Goal: Complete application form: Complete application form

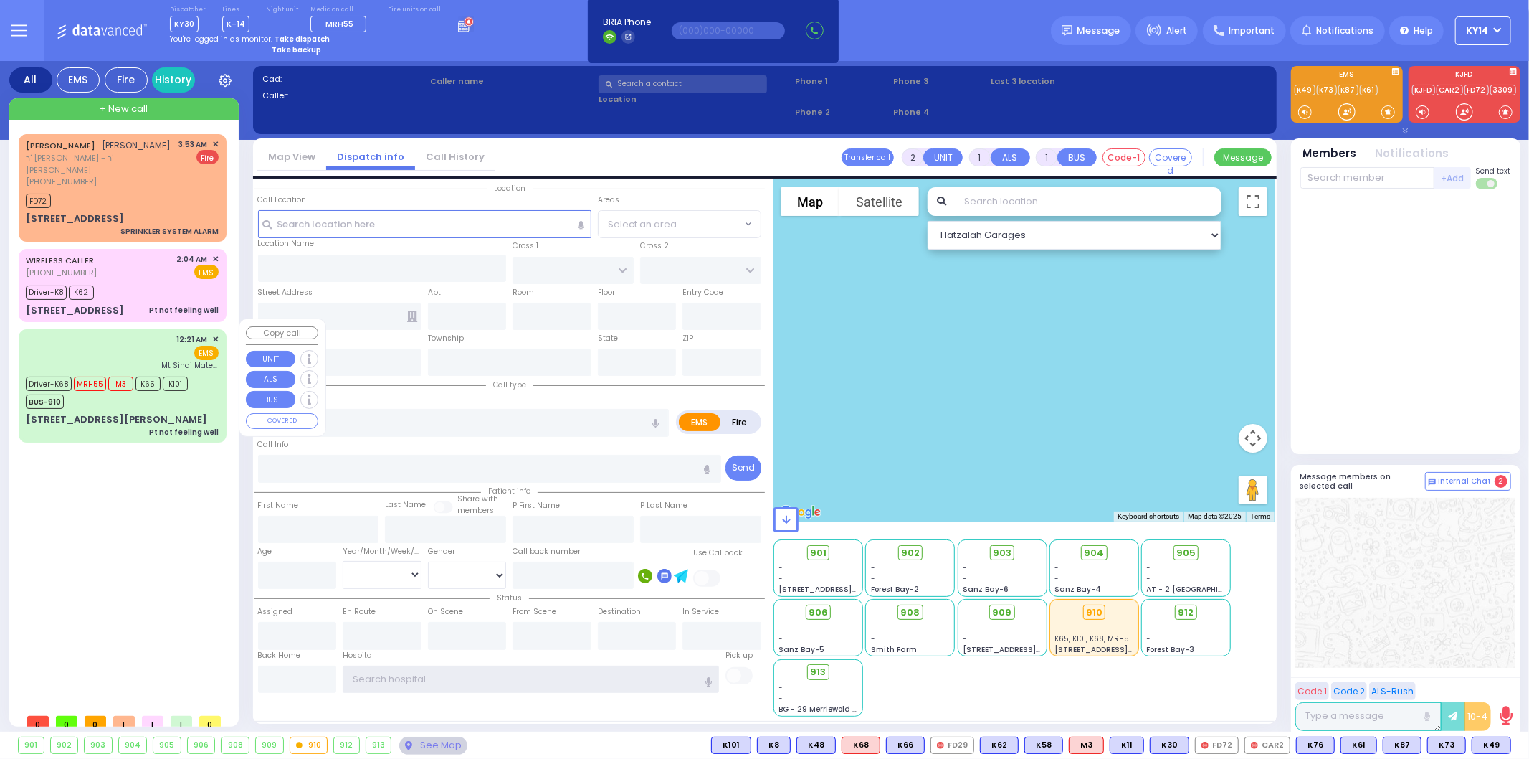
type input "ky14"
click at [139, 344] on div "12:21 AM ✕ EMS Mt Sinai Maternal Care" at bounding box center [122, 351] width 193 height 37
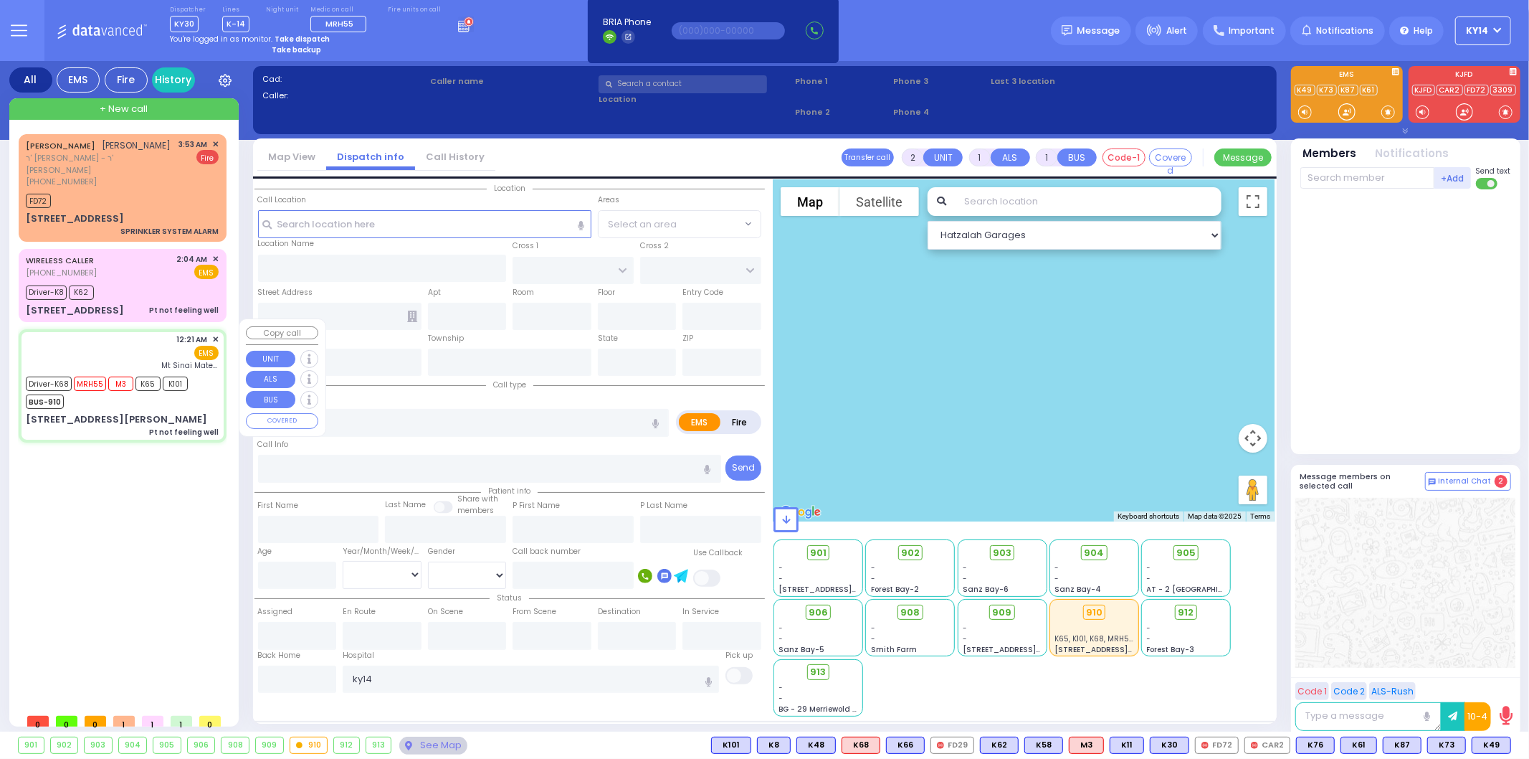
type input "6"
select select
type input "Pt not feeling well"
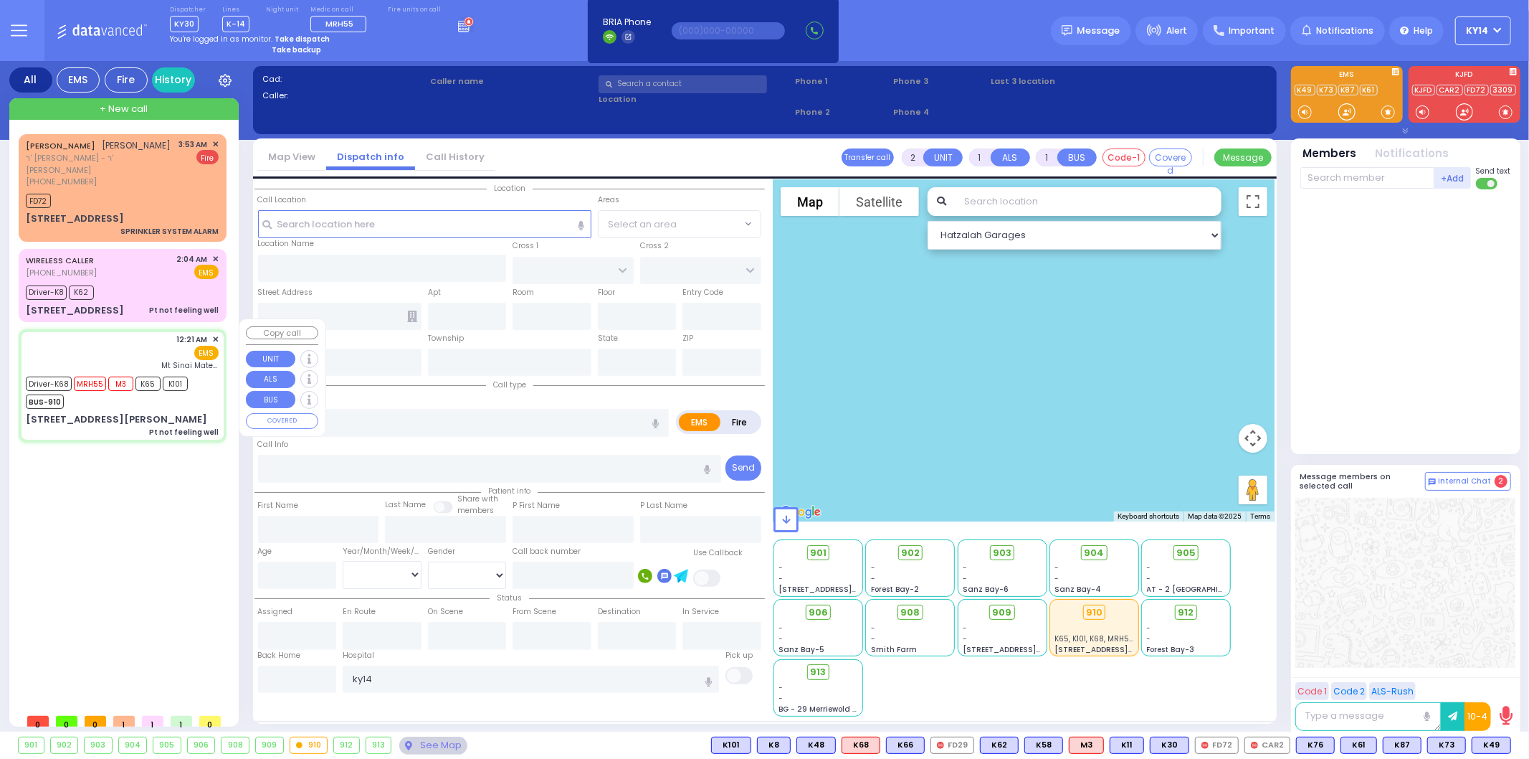
radio input "true"
type input "[PERSON_NAME]"
type input "SOFER"
type input "66"
select select "Year"
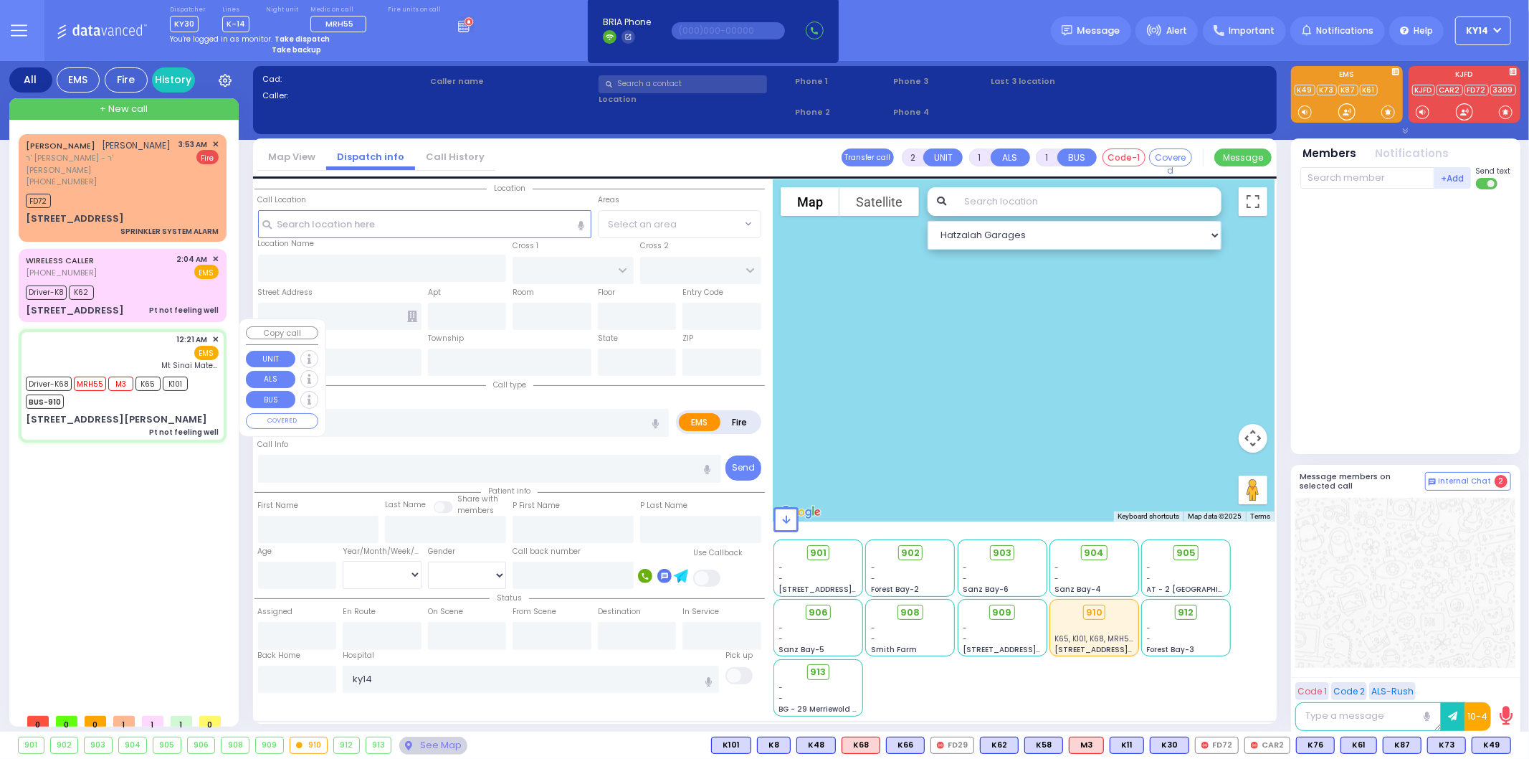
select select "[DEMOGRAPHIC_DATA]"
type input "00:21"
type input "00:26"
type input "01:01"
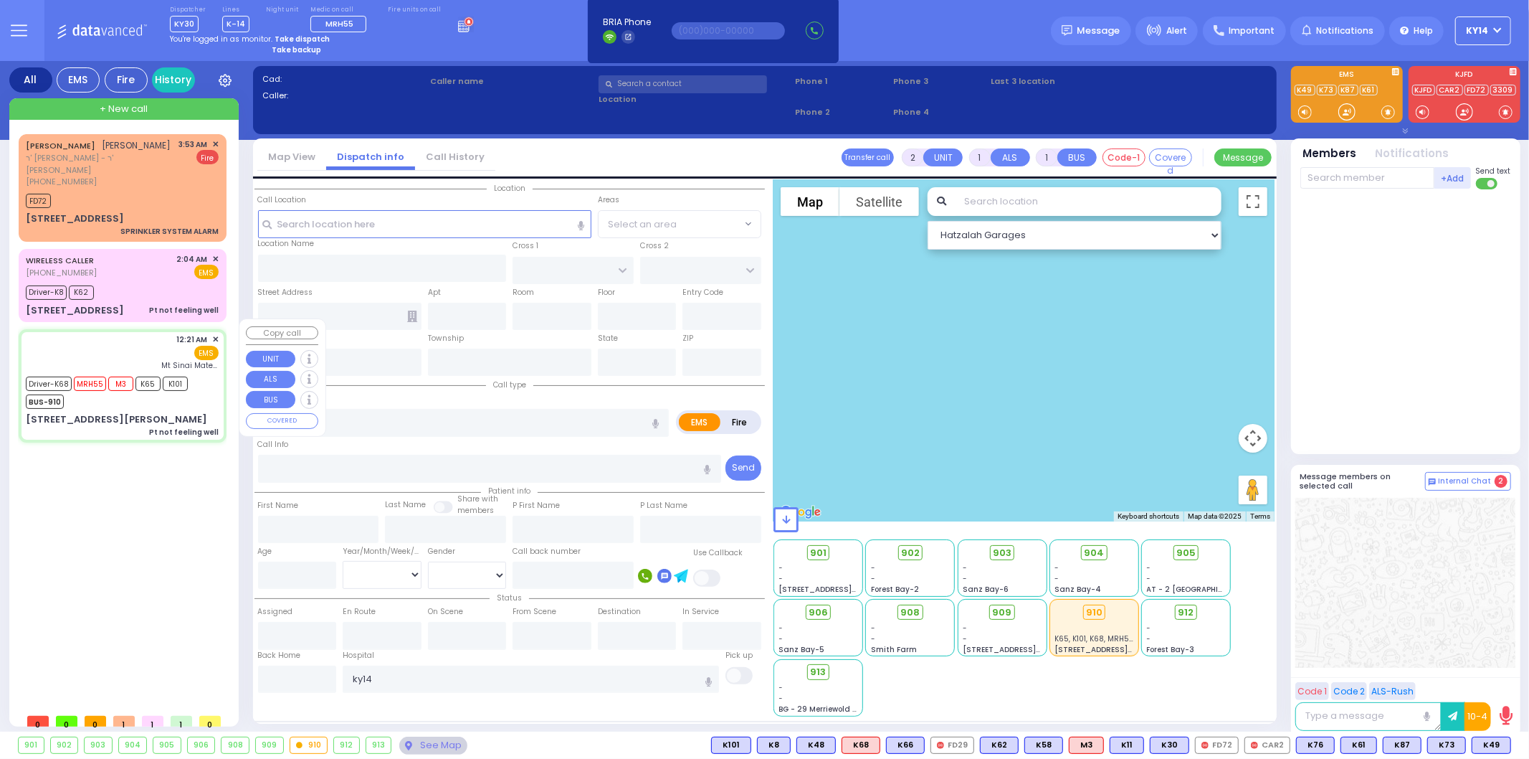
type input "01:53"
type input "Mt Sinai Maternal Care"
select select "Hatzalah Garages"
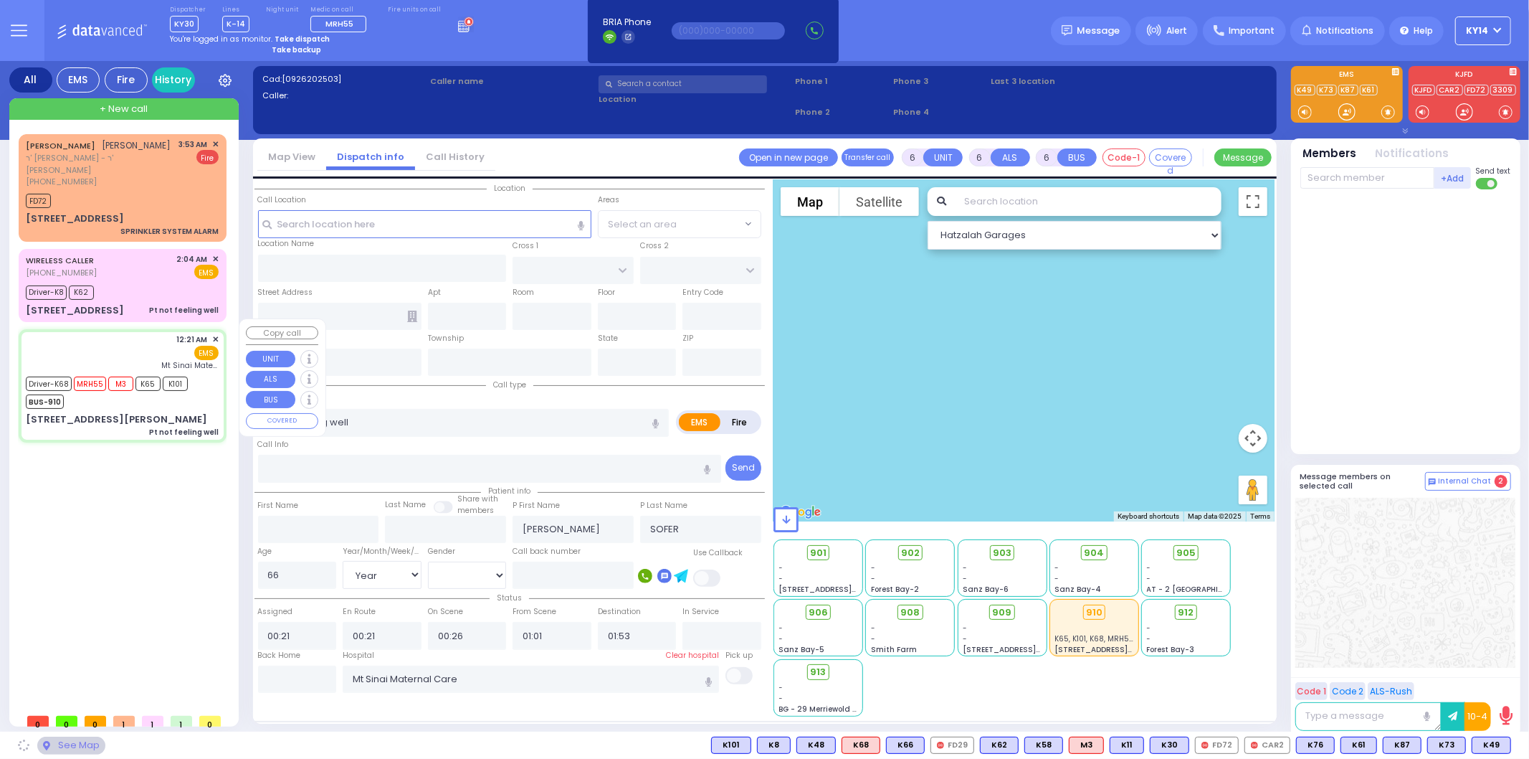
type input "SATMAR DR"
type input "[PERSON_NAME] COURT"
type input "[STREET_ADDRESS][PERSON_NAME]"
type input "201"
type input "Monroe"
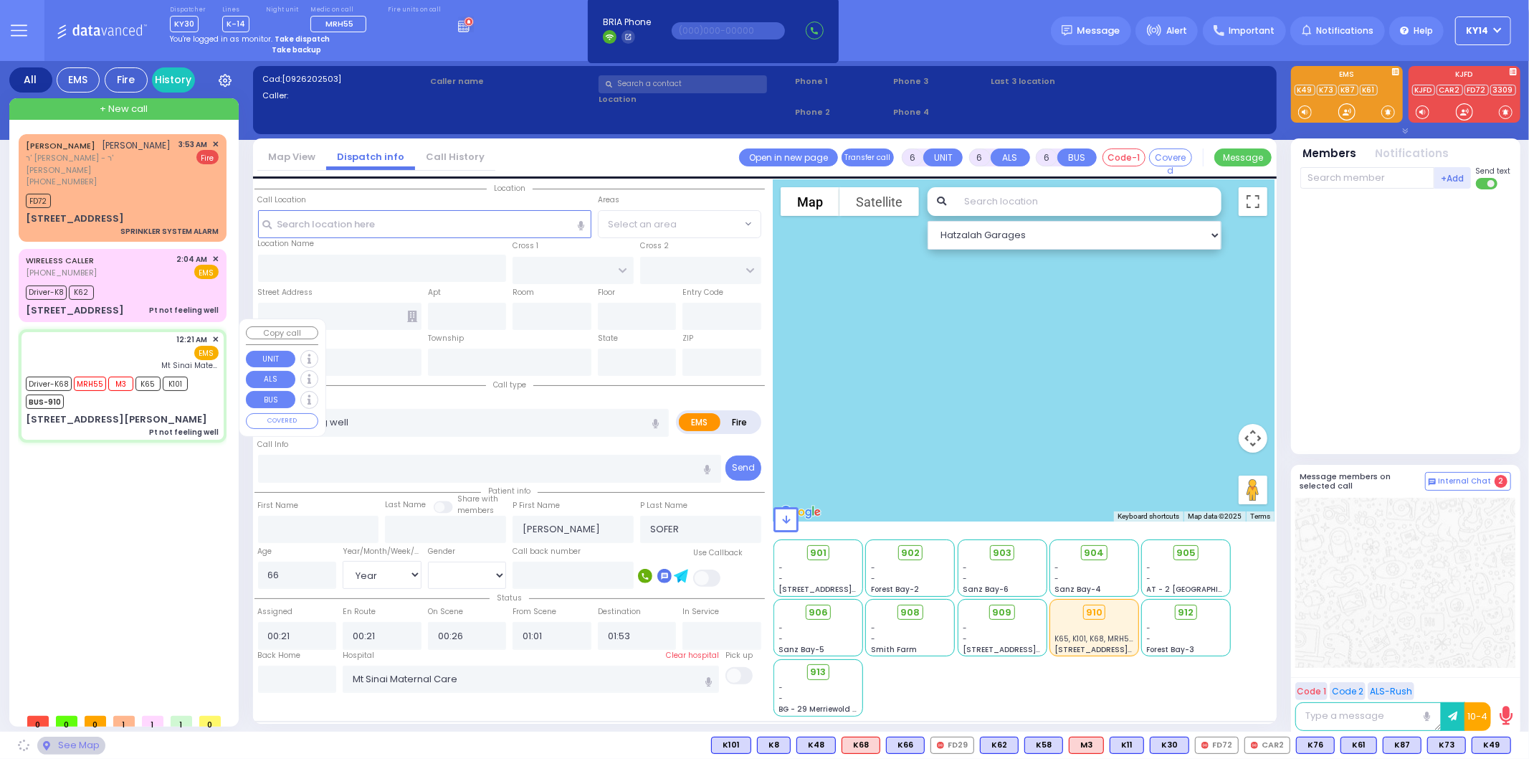
type input "[US_STATE]"
type input "10950"
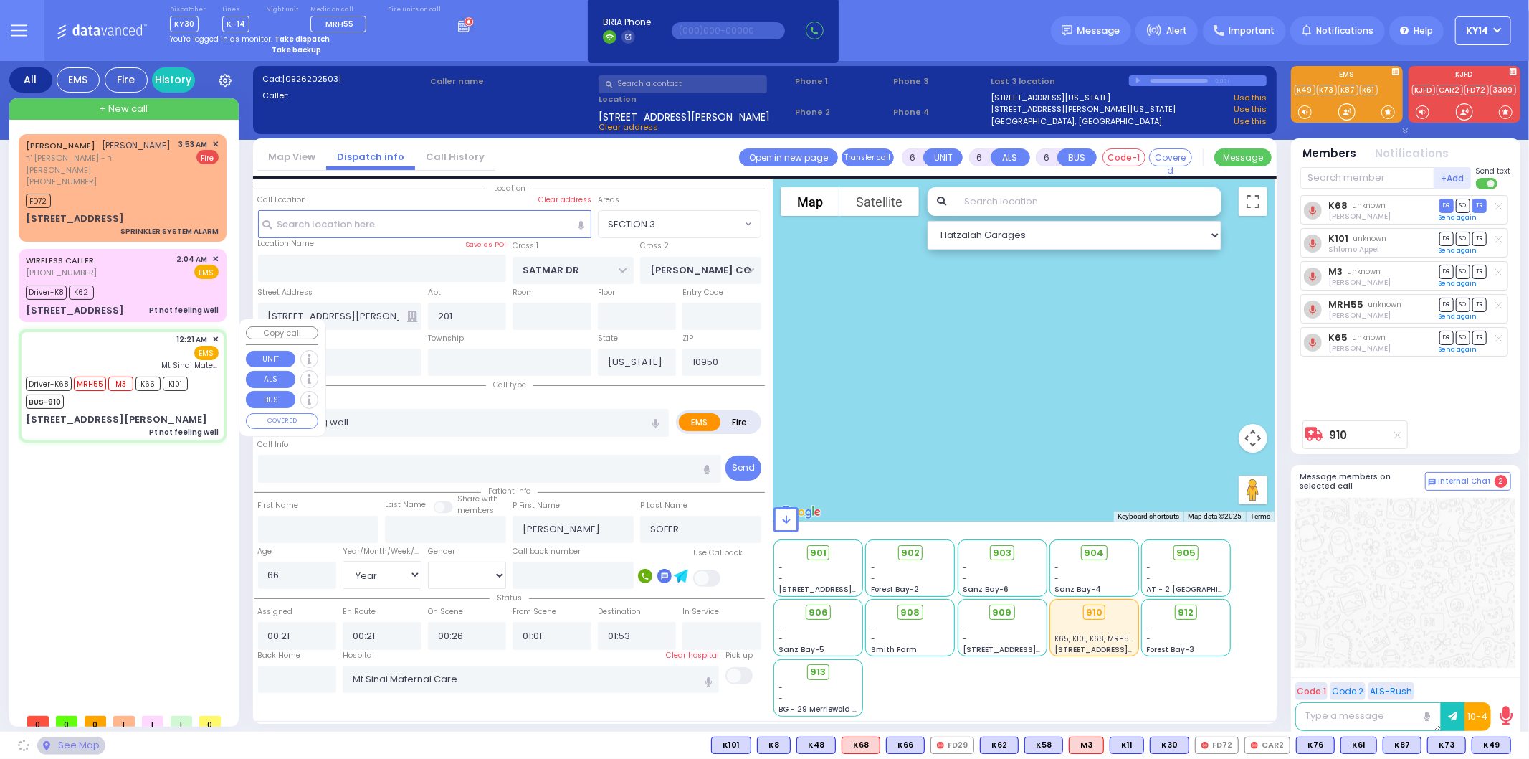
select select "SECTION 3"
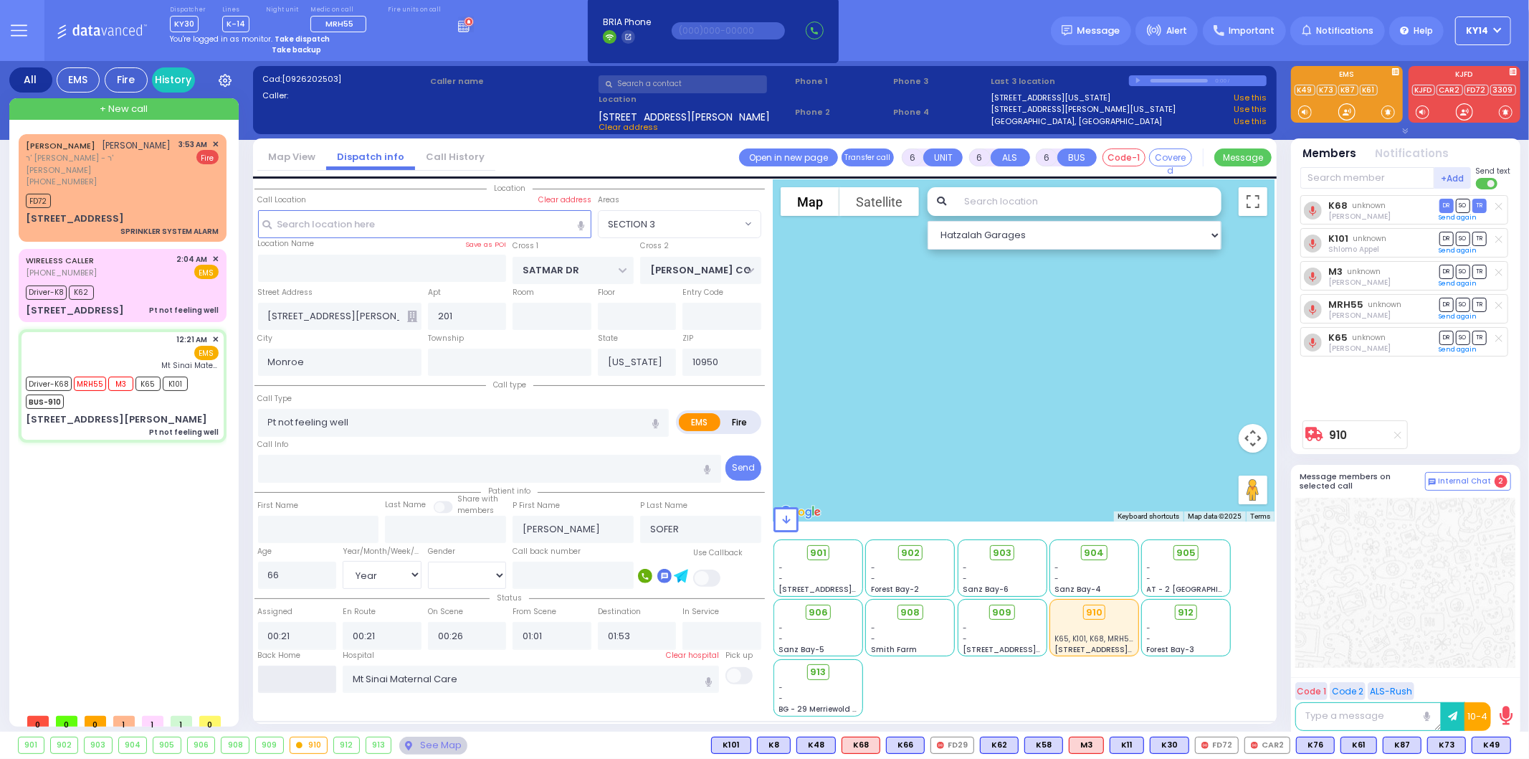
click at [302, 683] on input "text" at bounding box center [297, 678] width 79 height 27
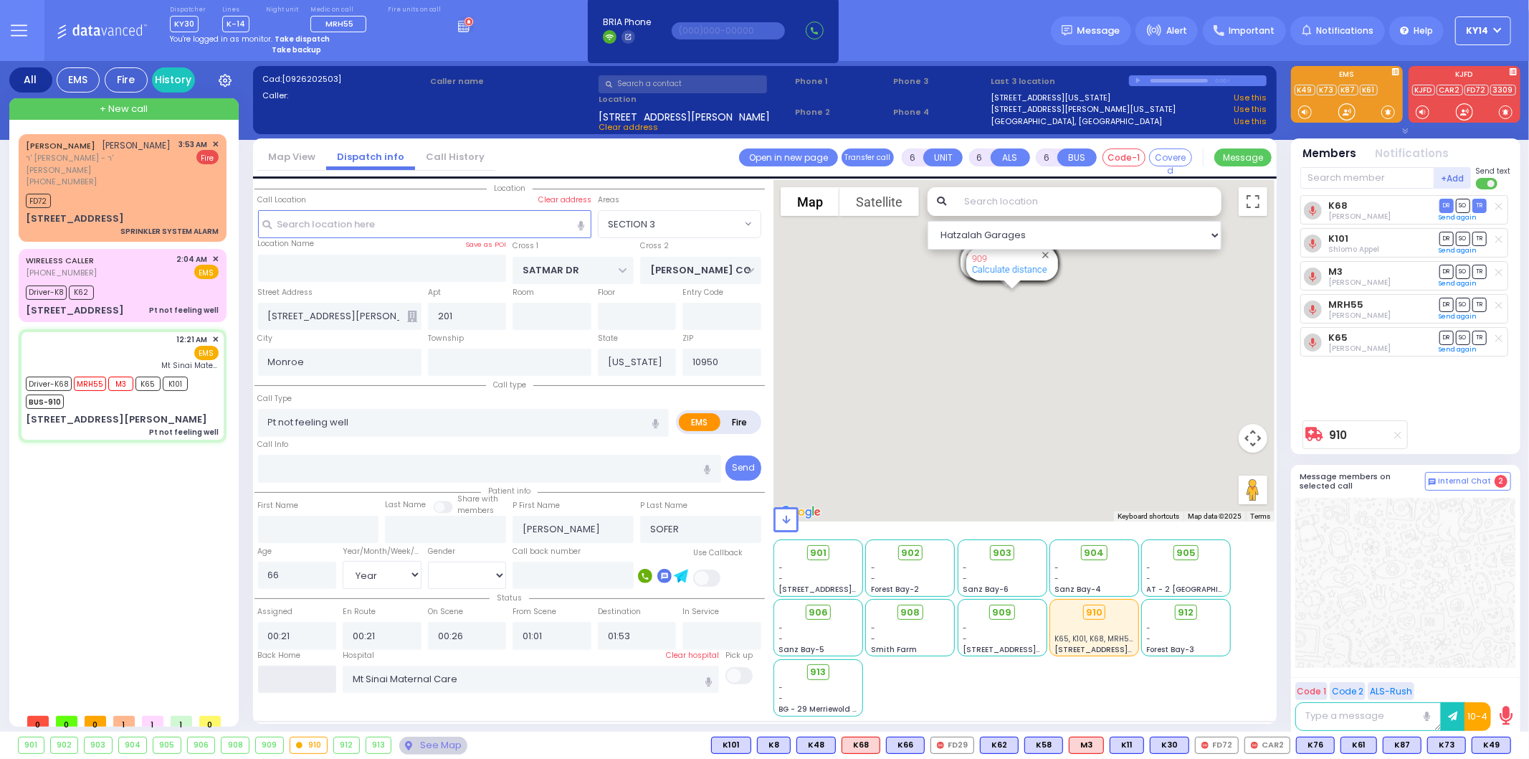
click at [302, 682] on input "text" at bounding box center [297, 678] width 79 height 27
type input "06:33"
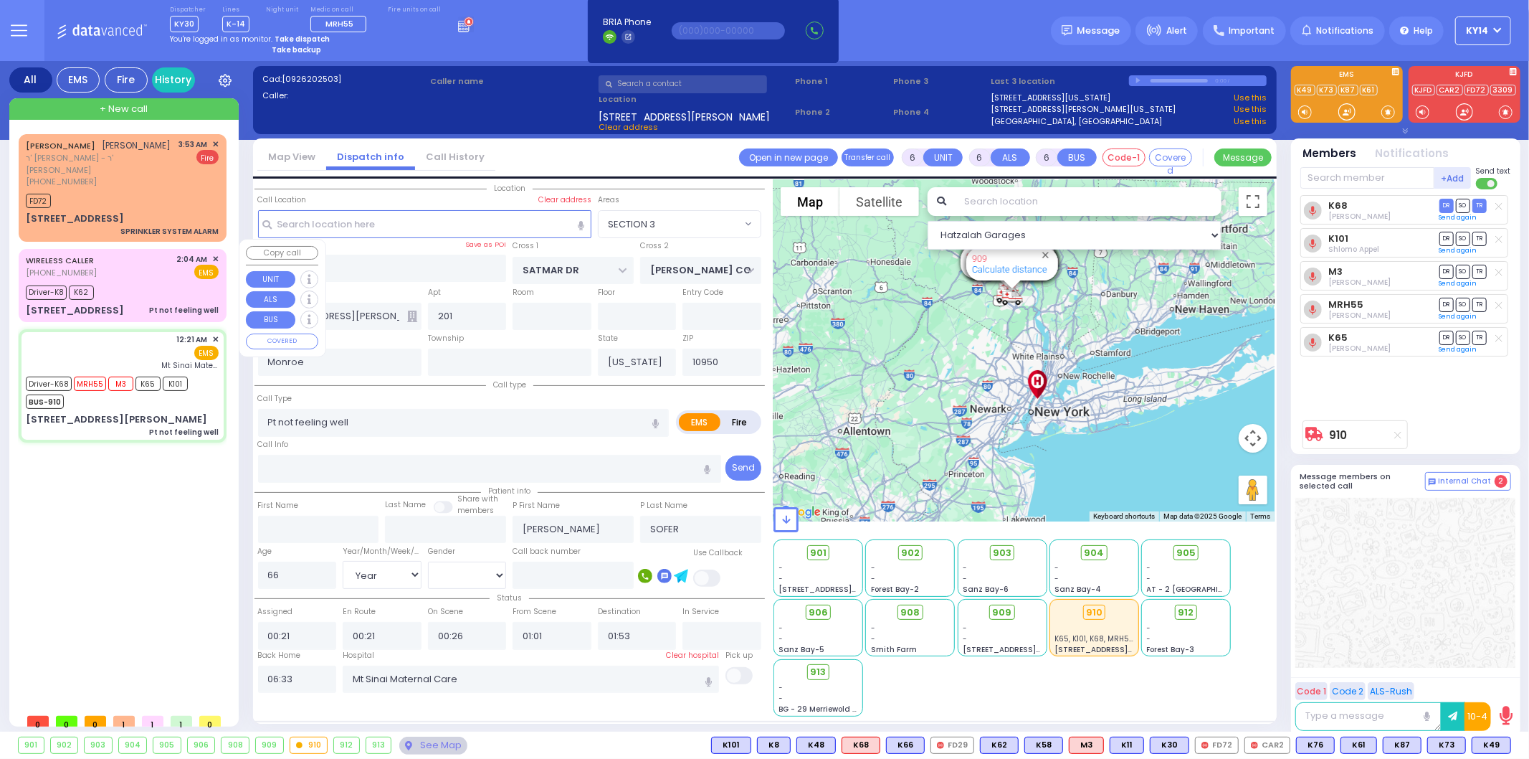
click at [124, 263] on div "WIRELESS CALLER [PHONE_NUMBER] 2:04 AM ✕ EMS" at bounding box center [122, 266] width 193 height 27
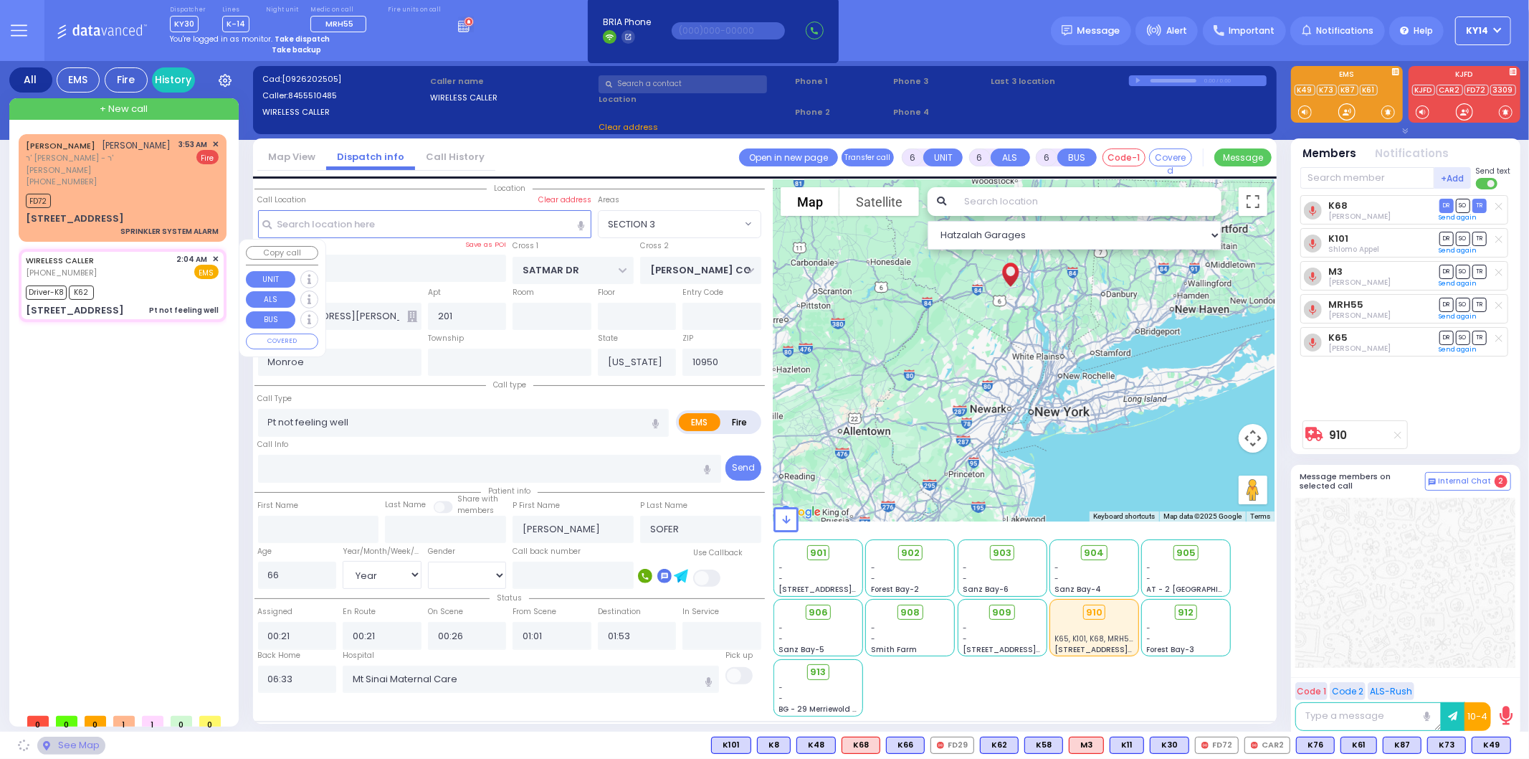
select select
radio input "true"
type input "Nechuma"
type input "[PERSON_NAME]"
type input "20"
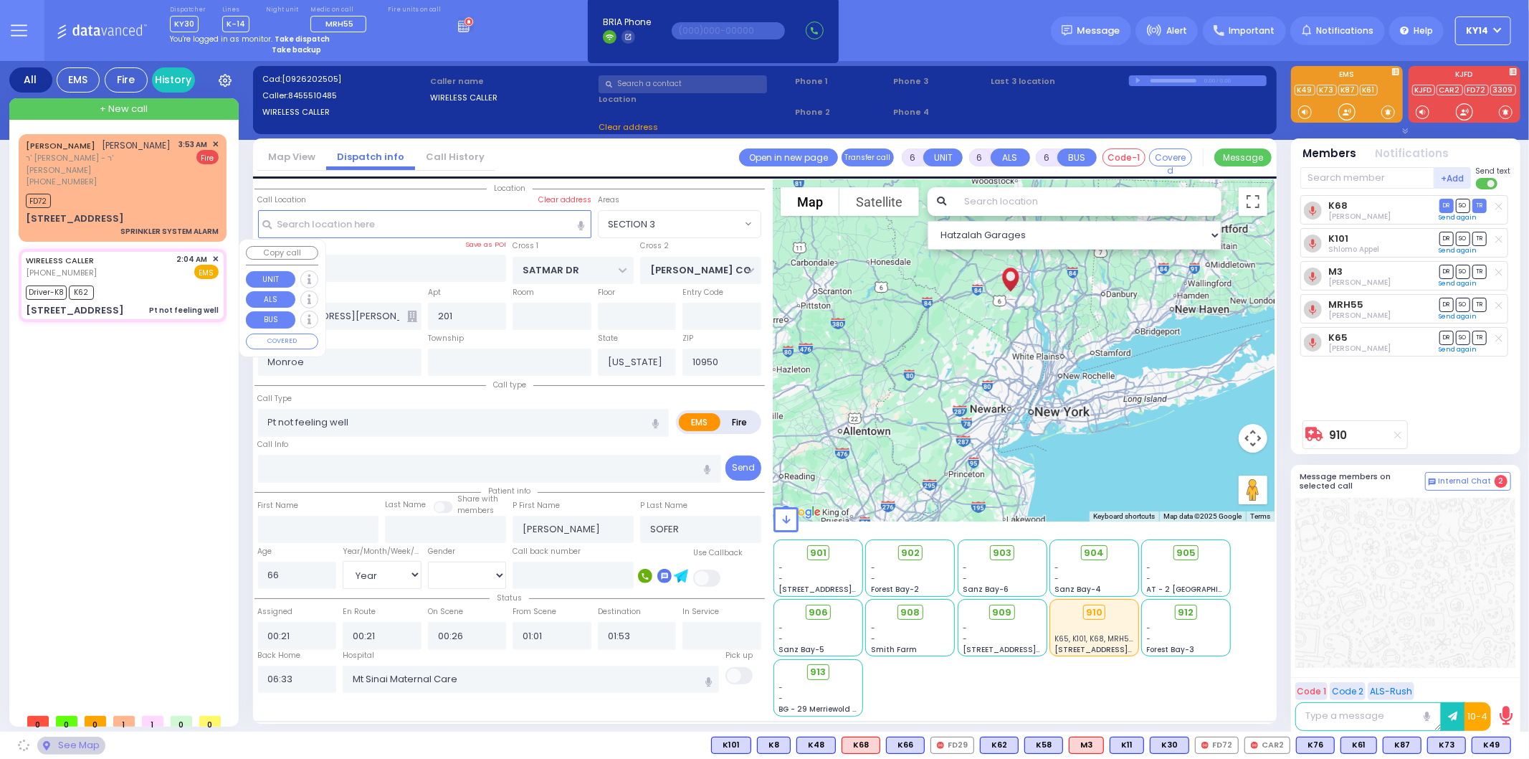
select select "Year"
select select "[DEMOGRAPHIC_DATA]"
type input "02:04"
type input "02:06"
type input "02:08"
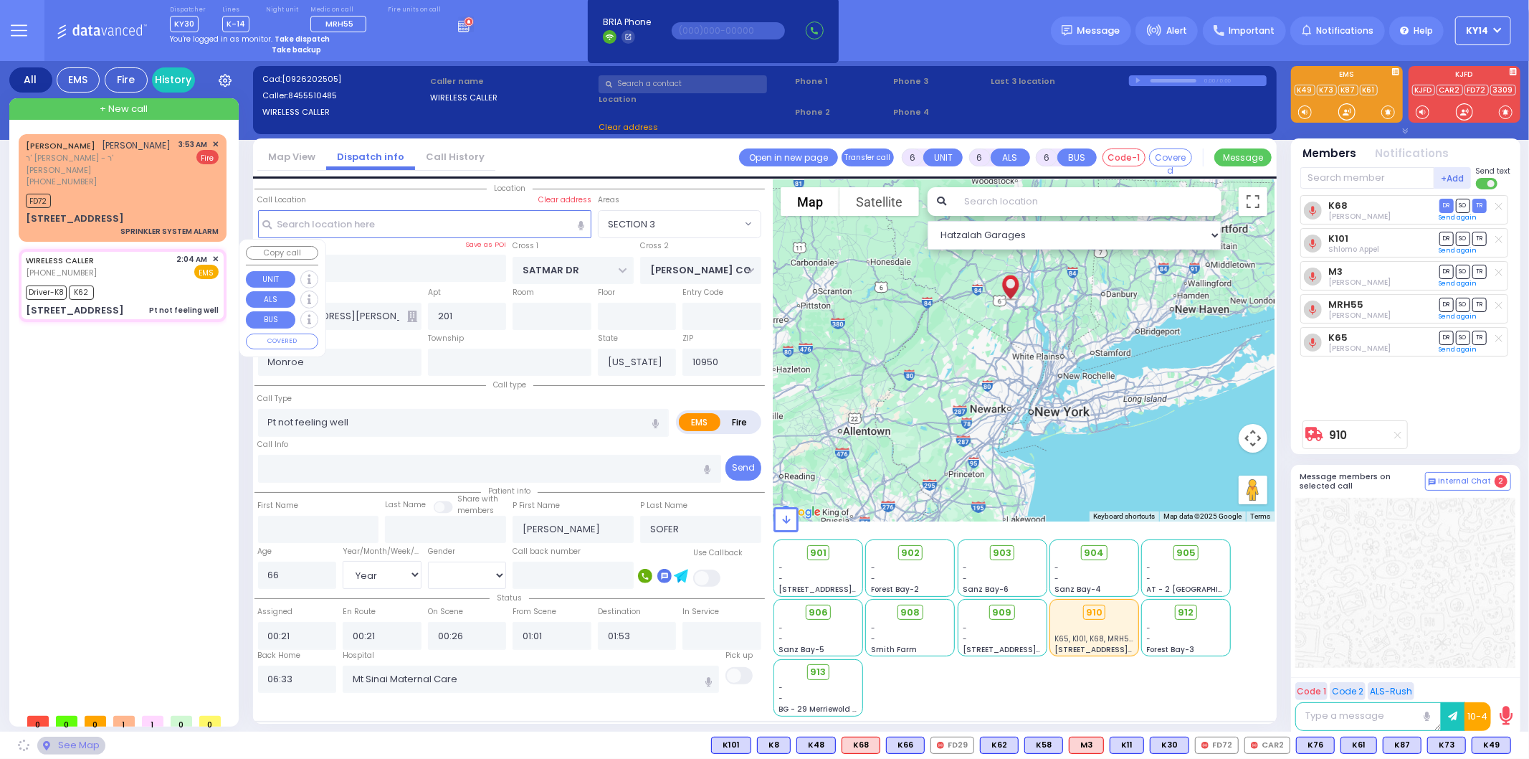
type input "02:33"
select select "Hatzalah Garages"
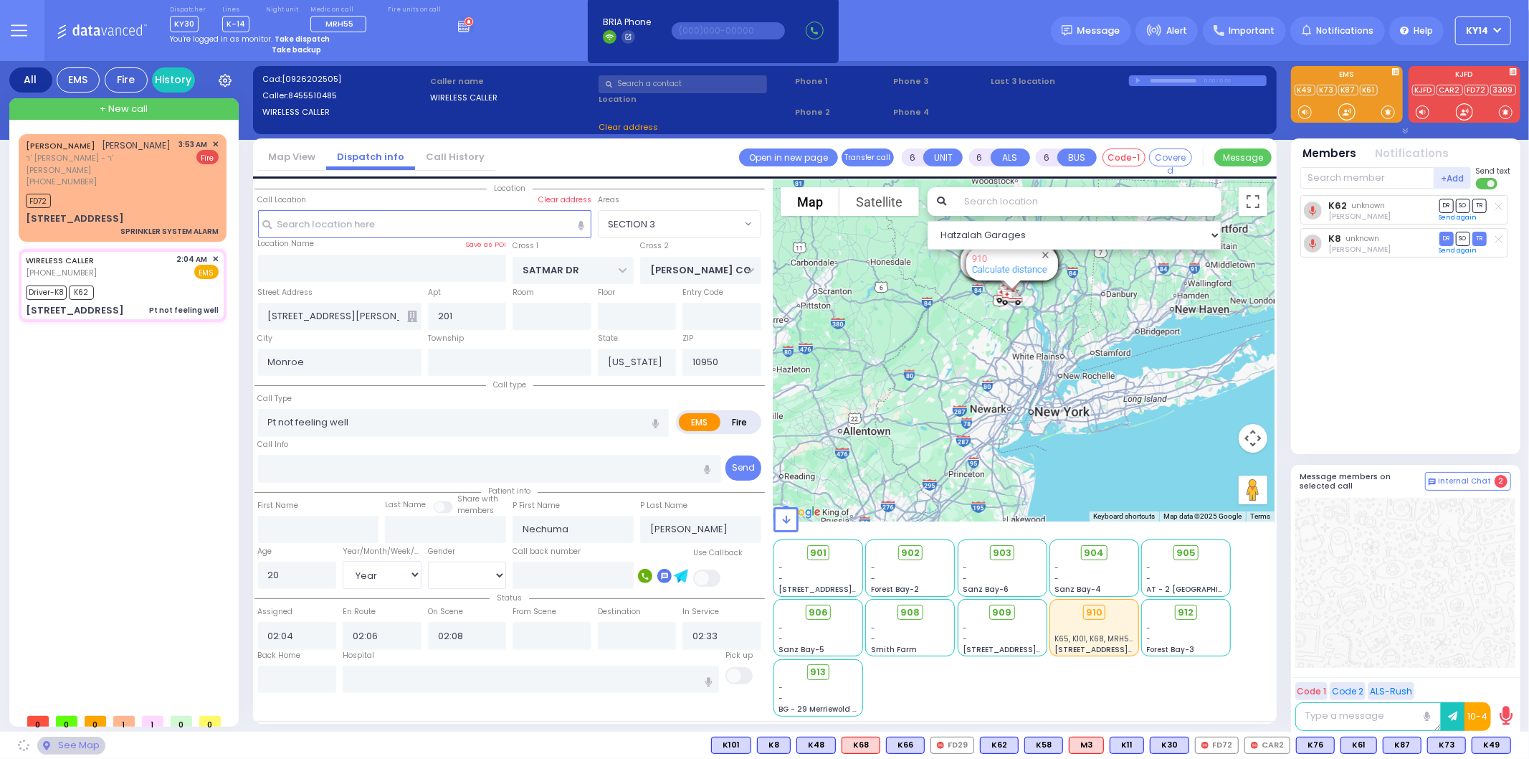
type input "ACRES RD"
type input "[STREET_ADDRESS]"
type input "011"
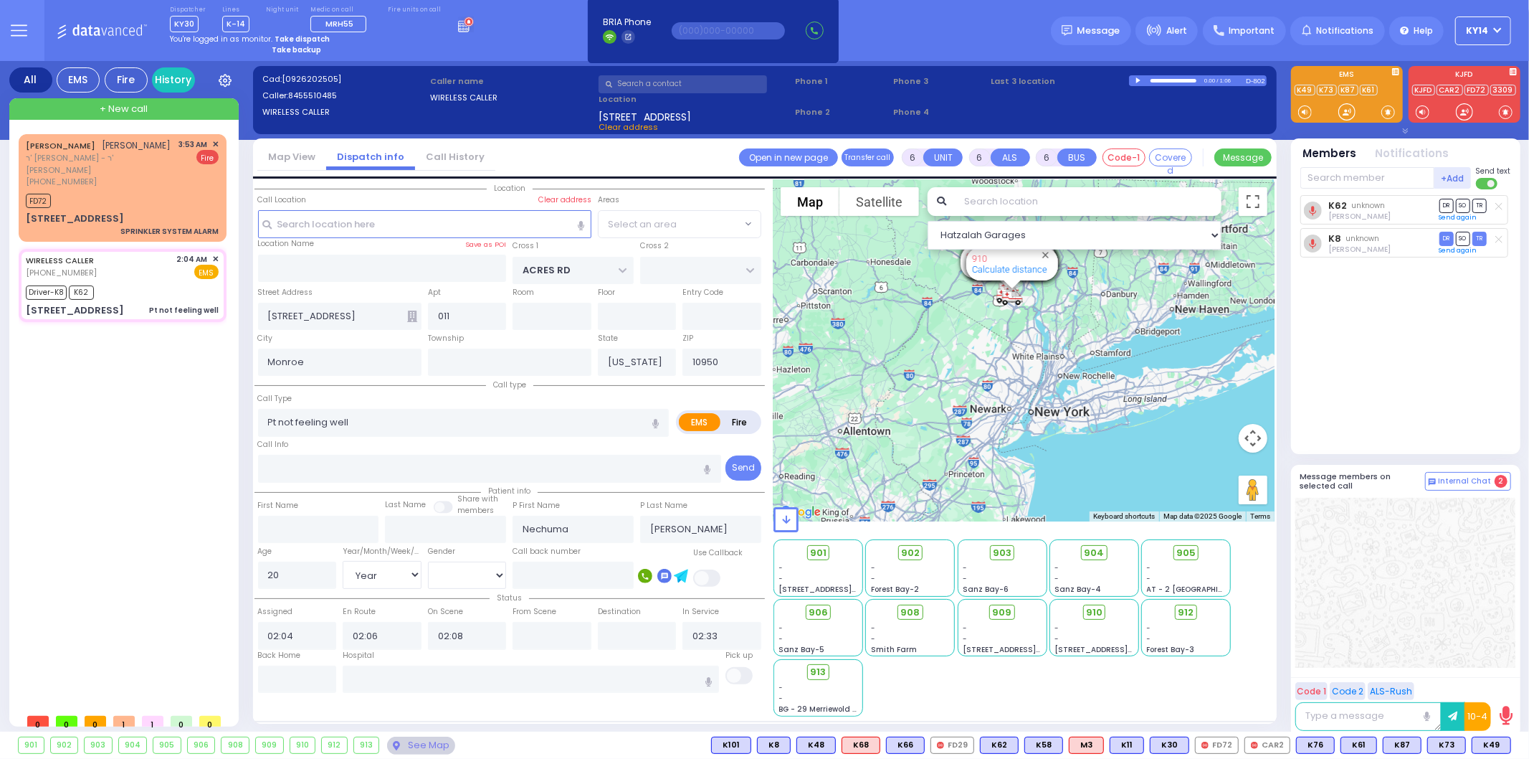
select select "PALM TREE"
click at [282, 674] on input "text" at bounding box center [297, 678] width 79 height 27
type input "06:33"
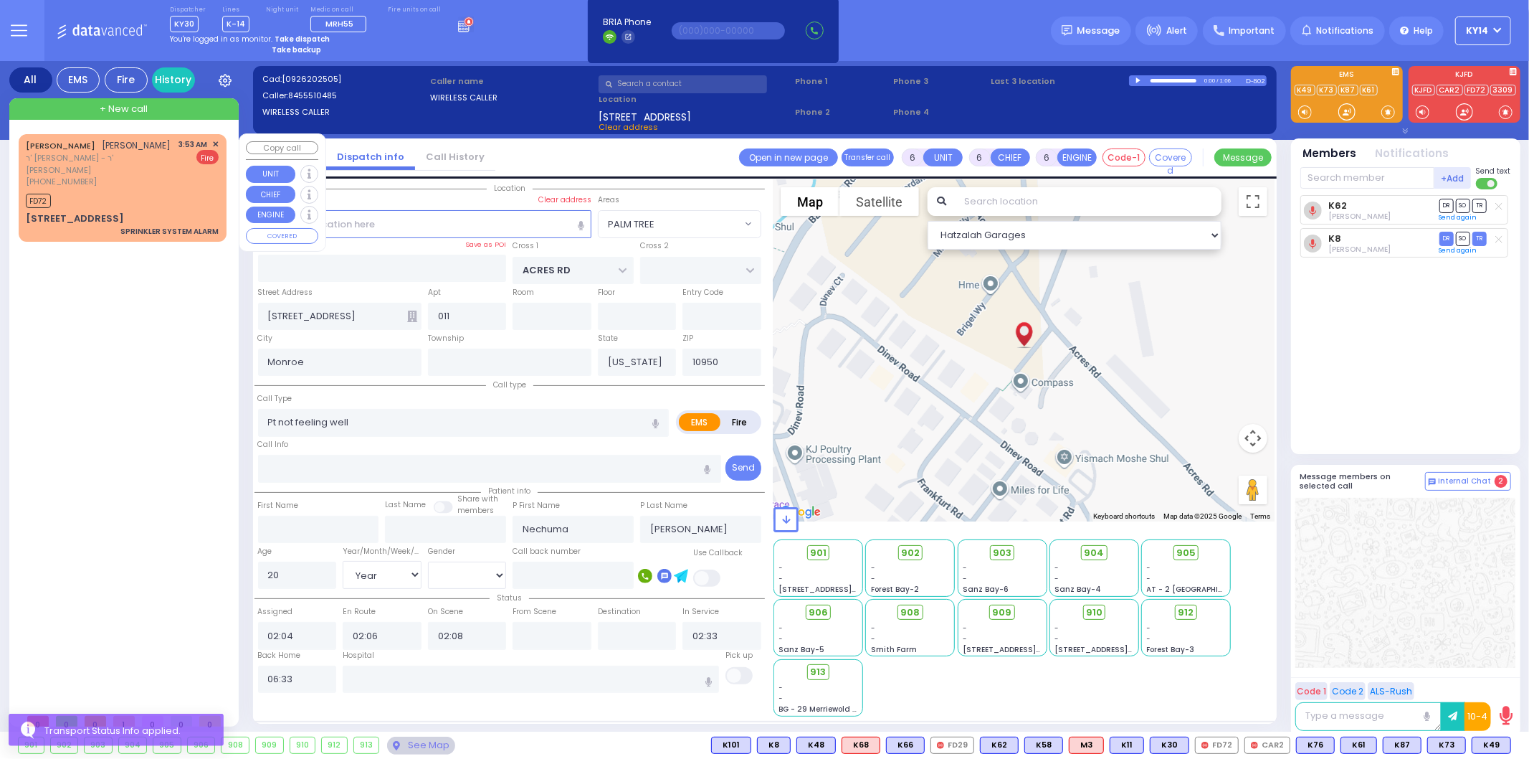
click at [126, 174] on span "ר' [PERSON_NAME] - ר' [PERSON_NAME]" at bounding box center [100, 164] width 148 height 24
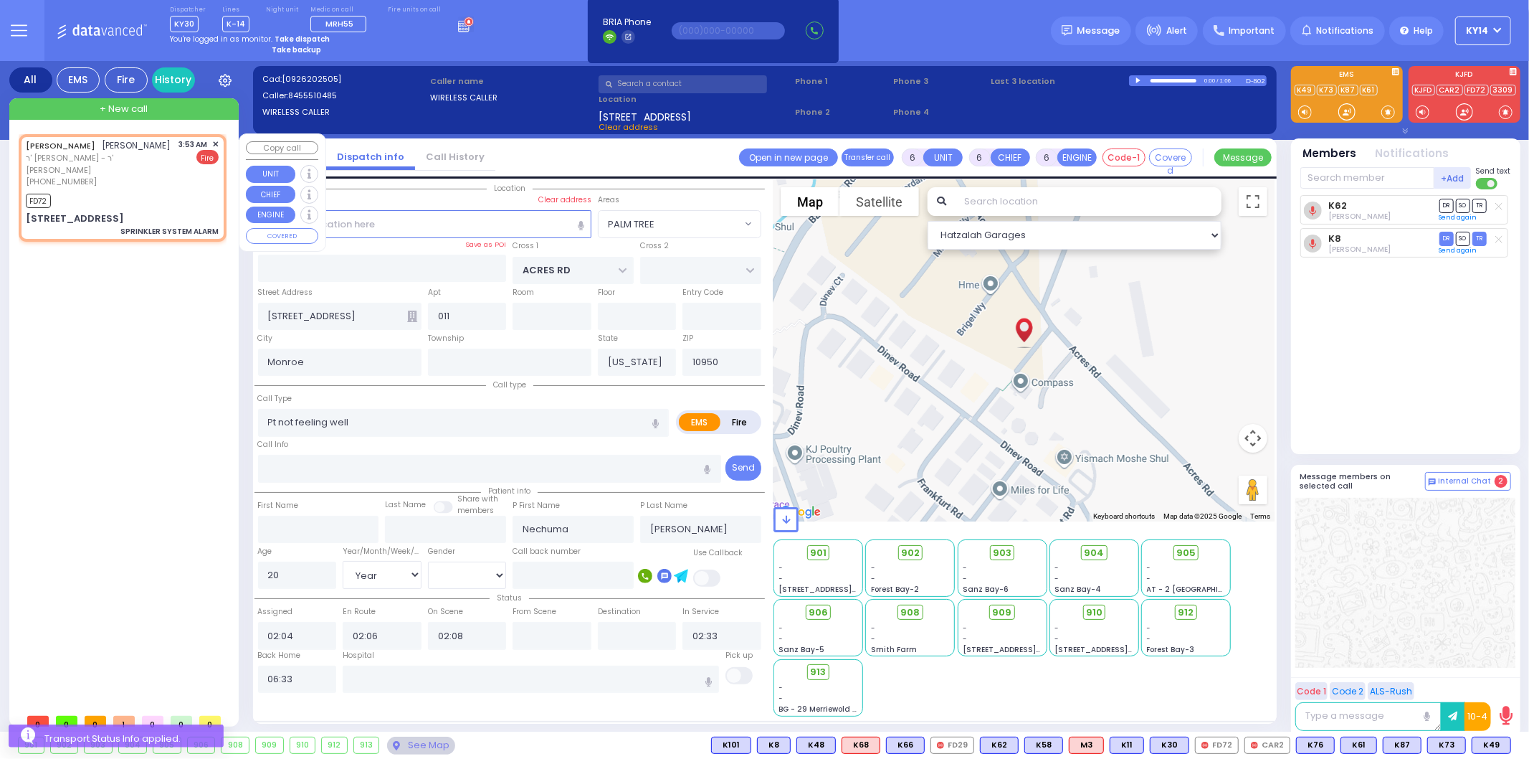
type input "2"
type input "1"
select select
type input "SPRINKLER SYSTEM ALARM"
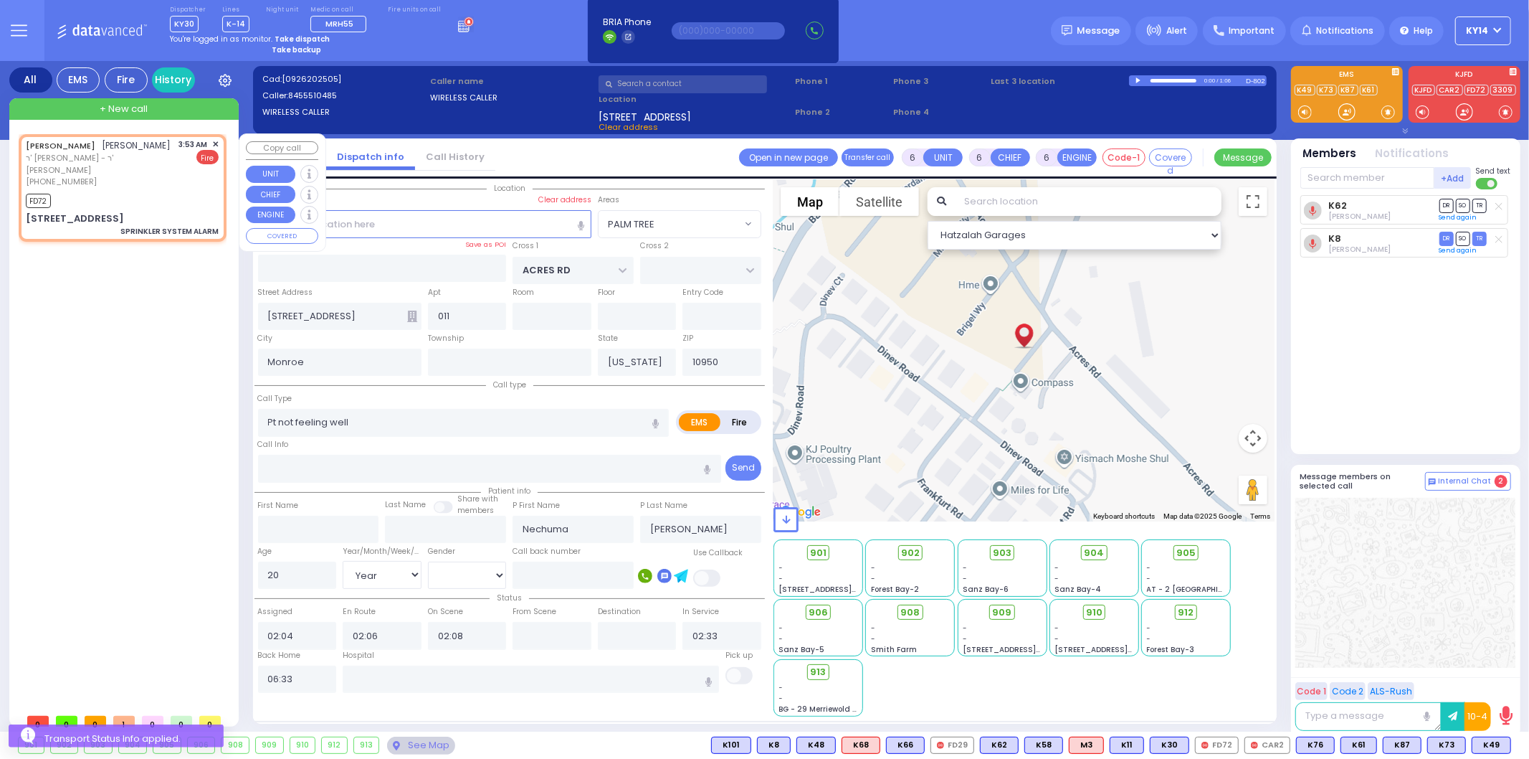
radio input "false"
radio input "true"
type input "[PERSON_NAME]"
type input "LAUFER"
select select
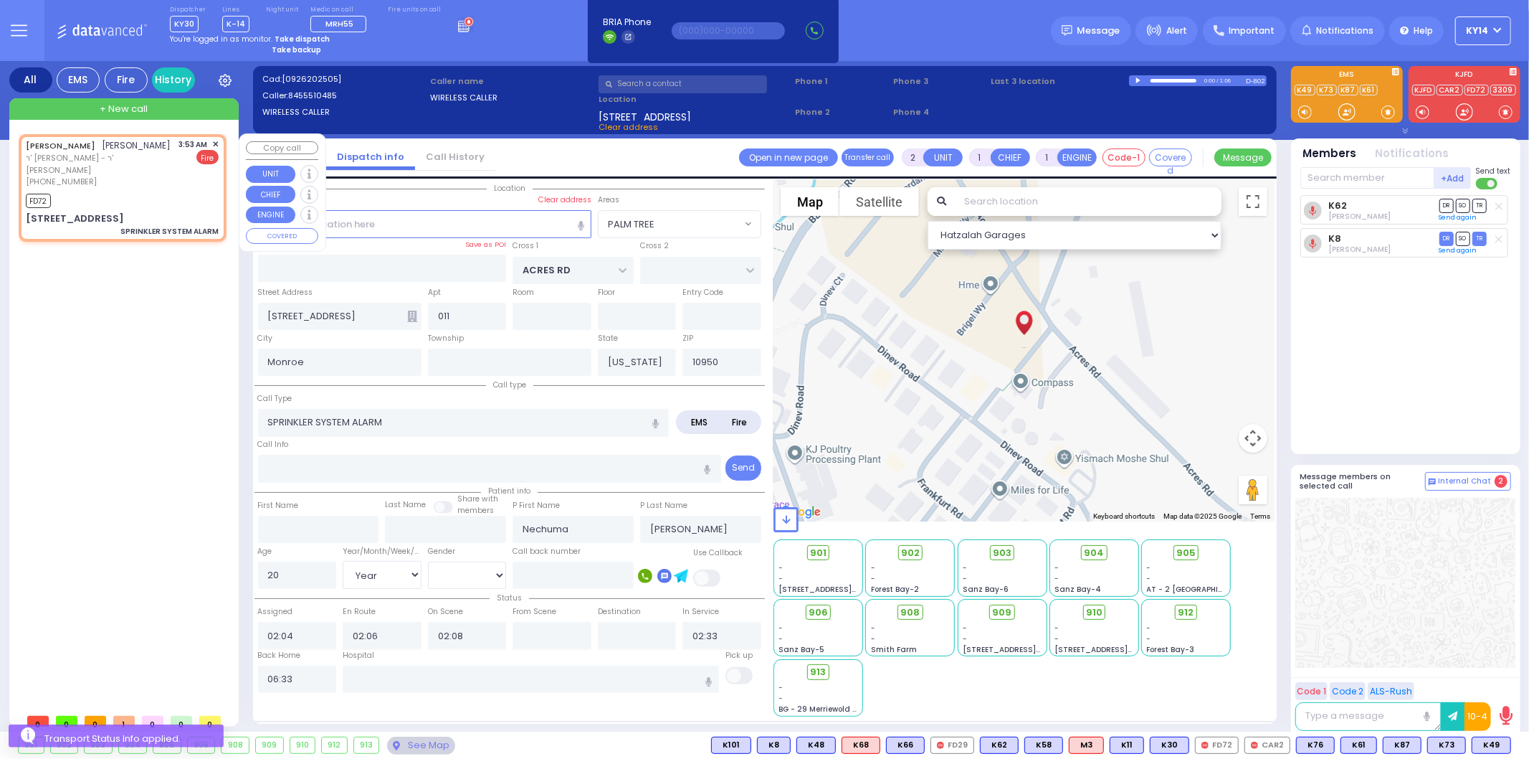
select select
type input "03:53"
type input "03:57"
select select "Hatzalah Garages"
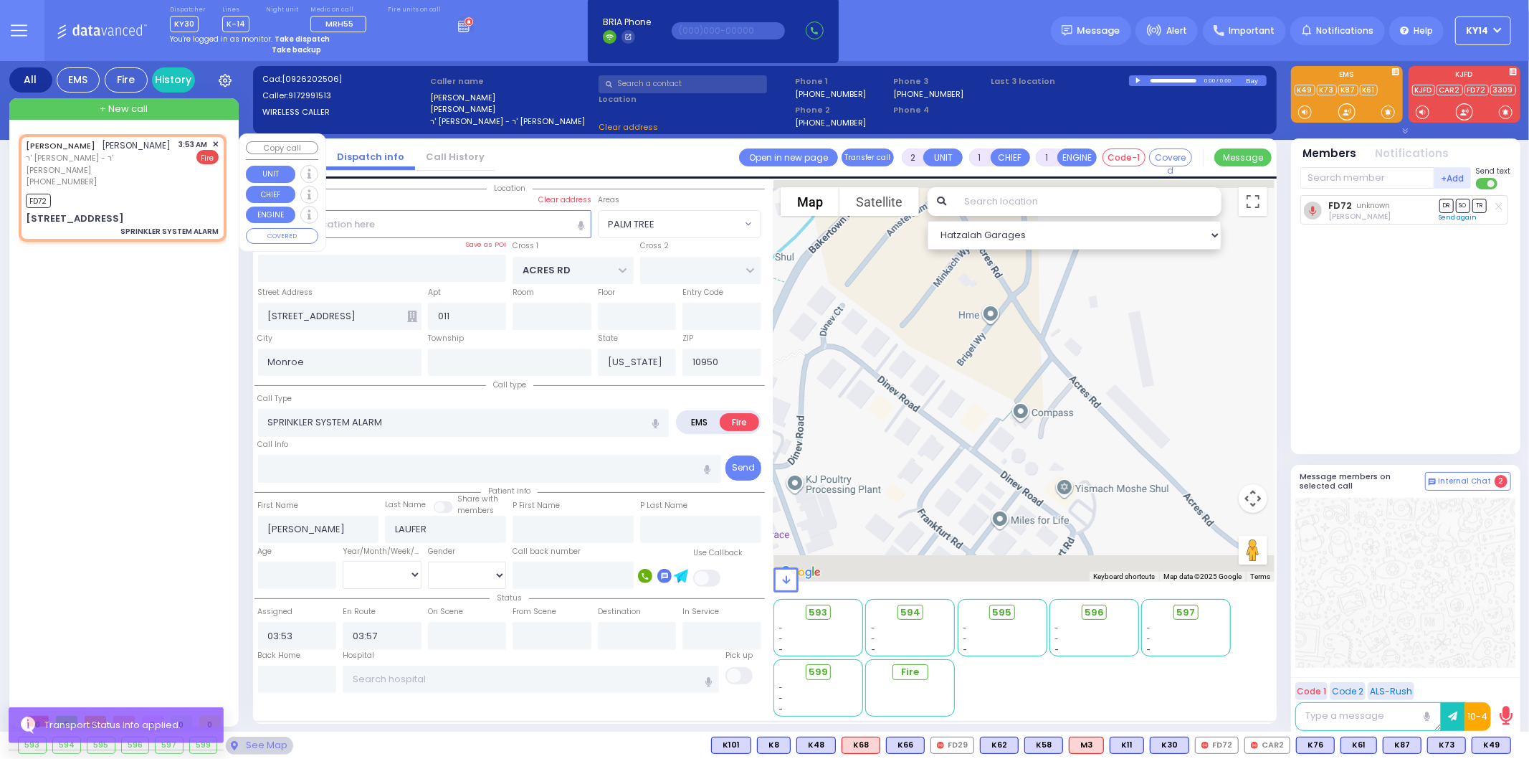
type input "[GEOGRAPHIC_DATA]"
type input "VAYOEL [PERSON_NAME] COURT"
type input "[STREET_ADDRESS]"
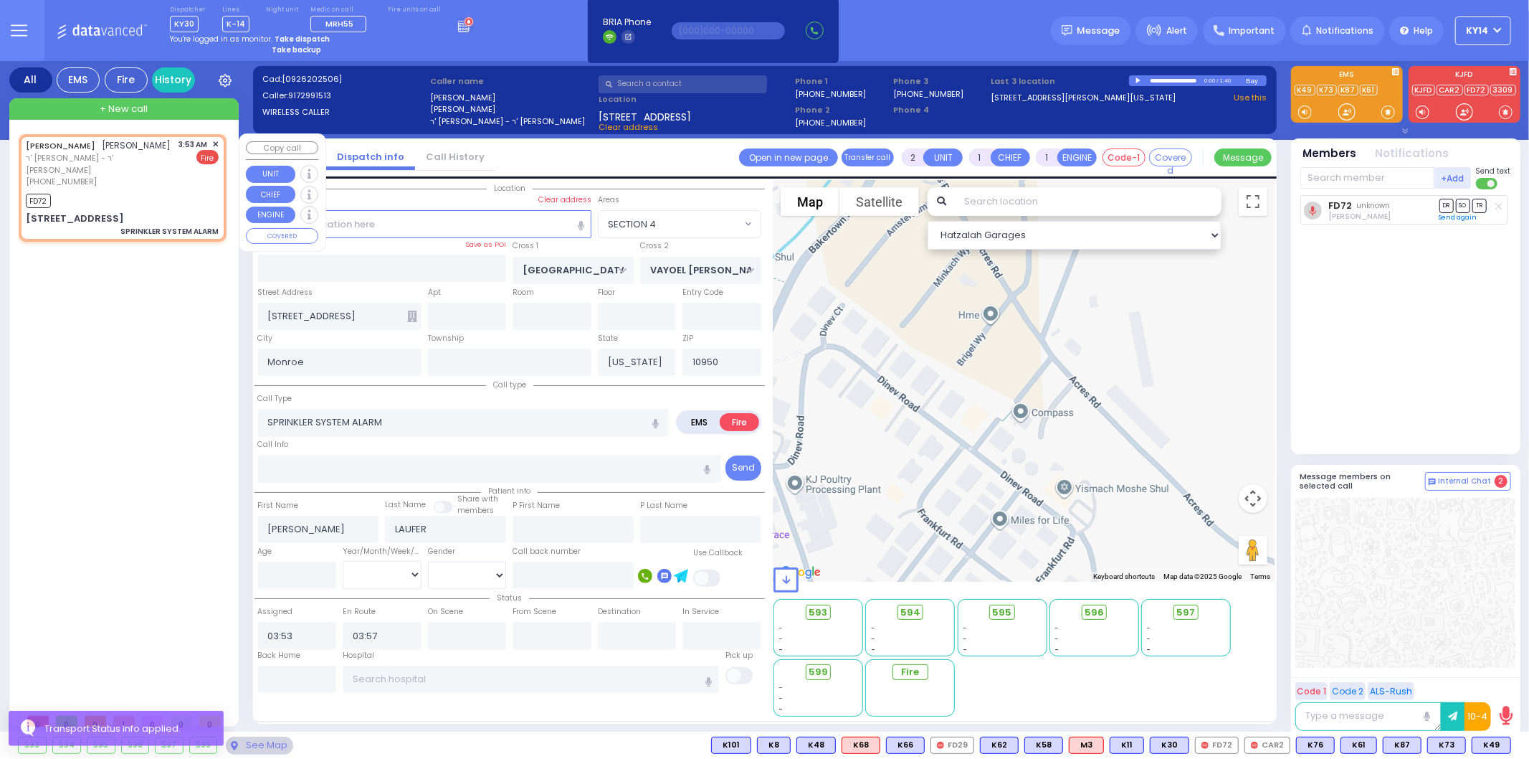
select select "SECTION 4"
click at [218, 140] on span "✕" at bounding box center [215, 144] width 6 height 12
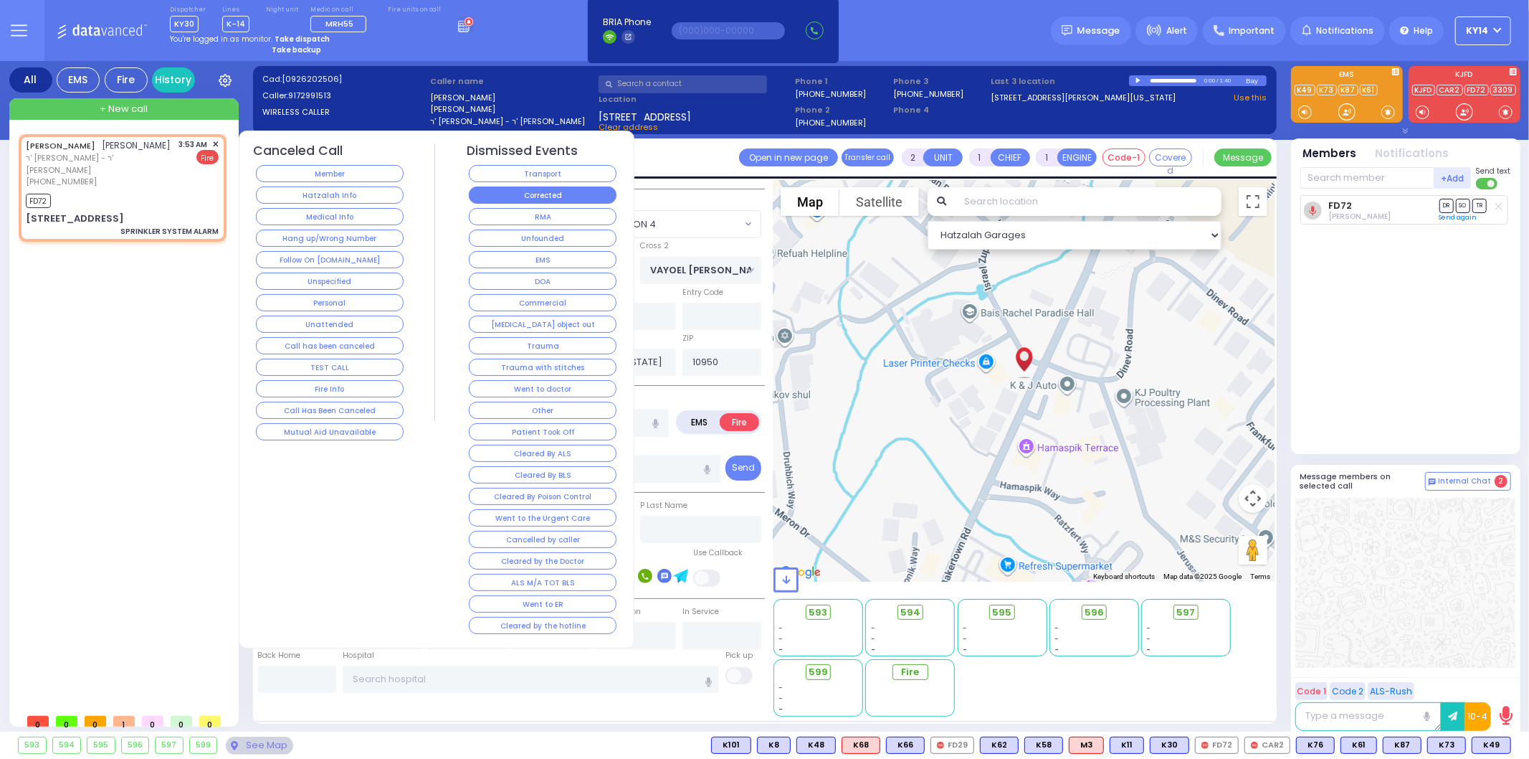
click at [554, 196] on button "Corrected" at bounding box center [543, 194] width 148 height 17
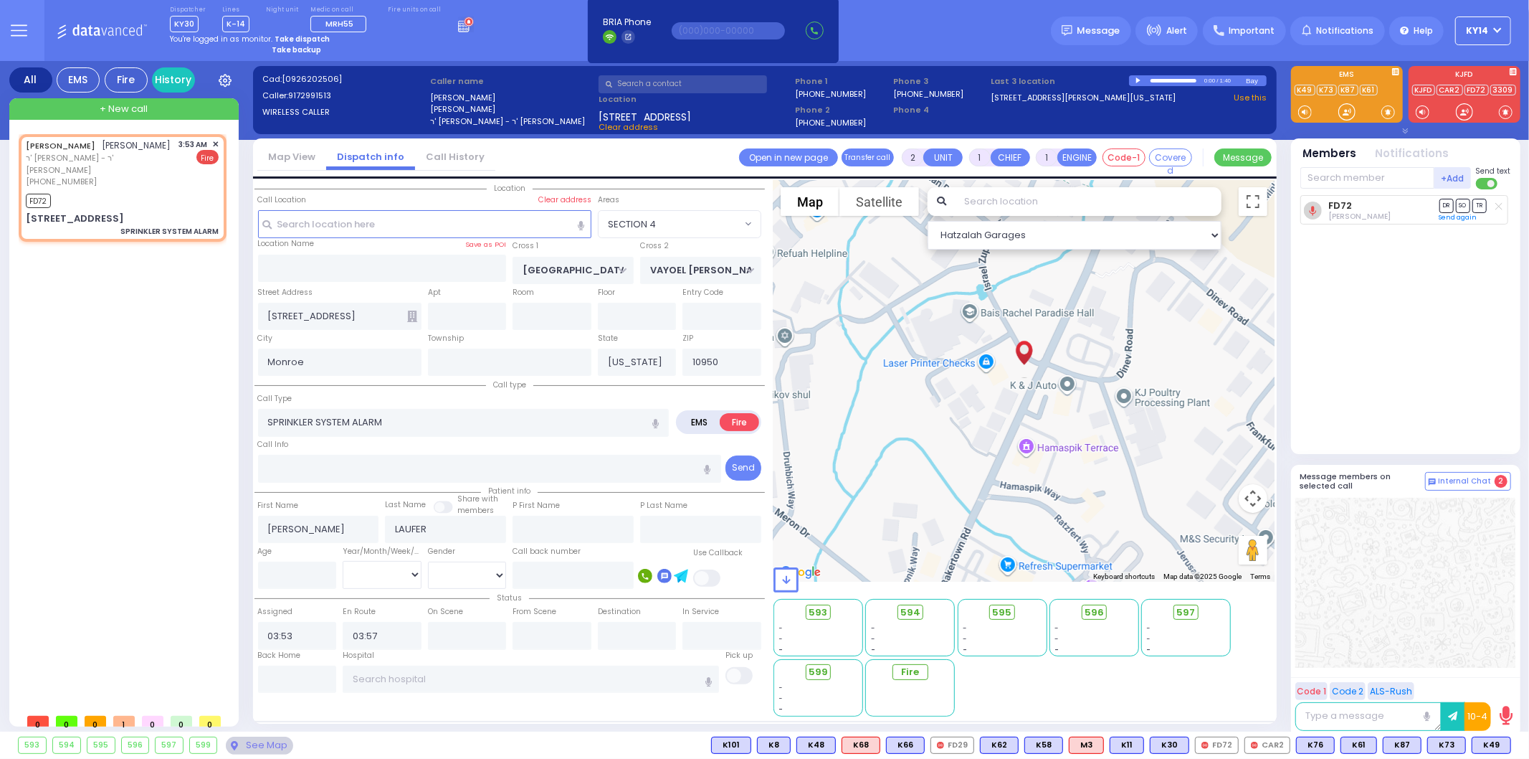
select select
radio input "true"
select select
